Goal: Go to known website: Access a specific website the user already knows

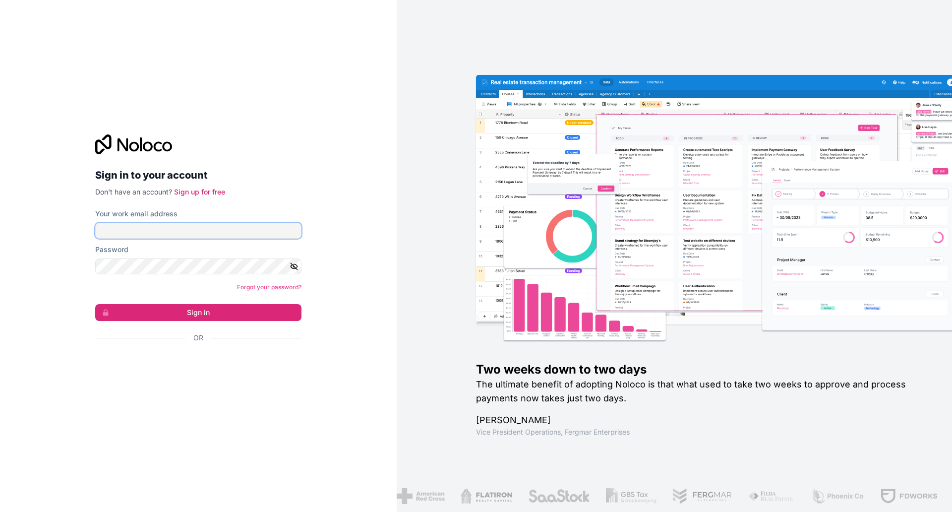
click at [147, 235] on input "Your work email address" at bounding box center [198, 231] width 206 height 16
type input "[PERSON_NAME][EMAIL_ADDRESS][PERSON_NAME][DOMAIN_NAME]"
click at [148, 307] on button "Sign in" at bounding box center [198, 312] width 206 height 17
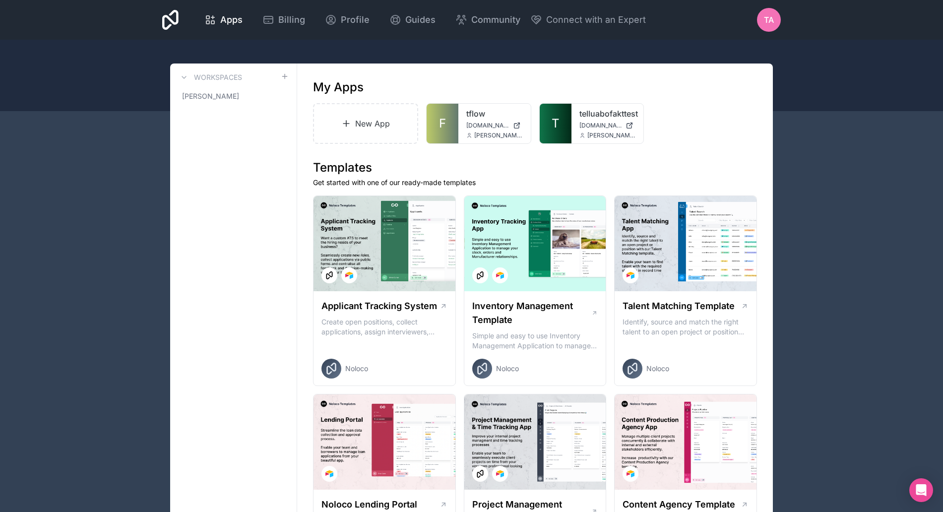
click at [482, 120] on div "tflow [DOMAIN_NAME] [PERSON_NAME][DOMAIN_NAME][EMAIL_ADDRESS][PERSON_NAME][DOMA…" at bounding box center [494, 124] width 72 height 40
click at [467, 114] on link "tflow" at bounding box center [494, 114] width 57 height 12
